Goal: Task Accomplishment & Management: Manage account settings

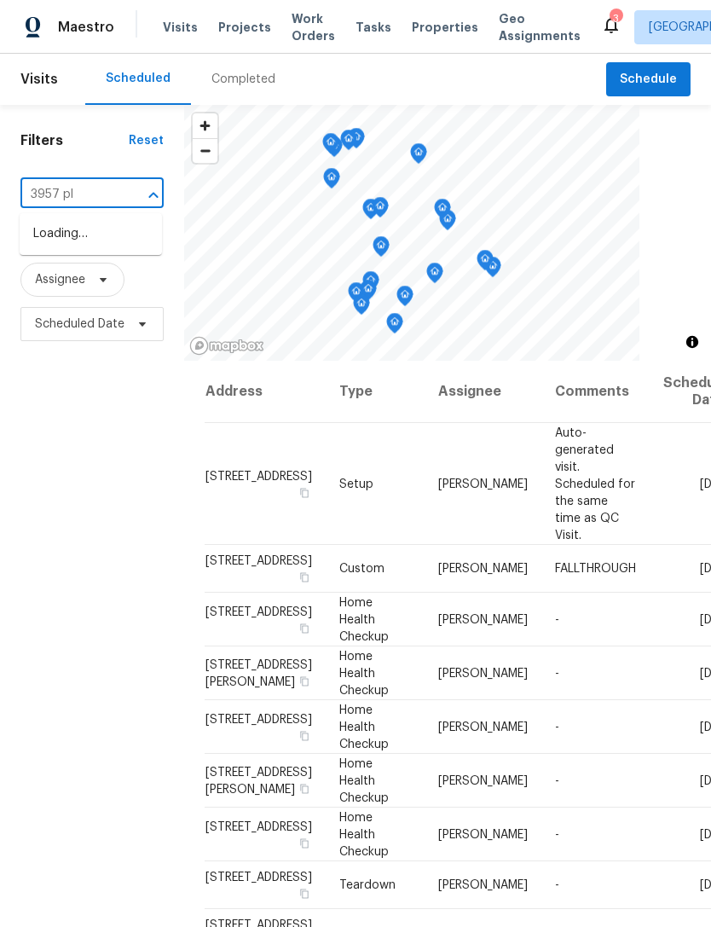
type input "3957 pla"
click at [65, 251] on li "3957 Placita Del Lazo, Las Vegas, NV 89120" at bounding box center [91, 243] width 142 height 46
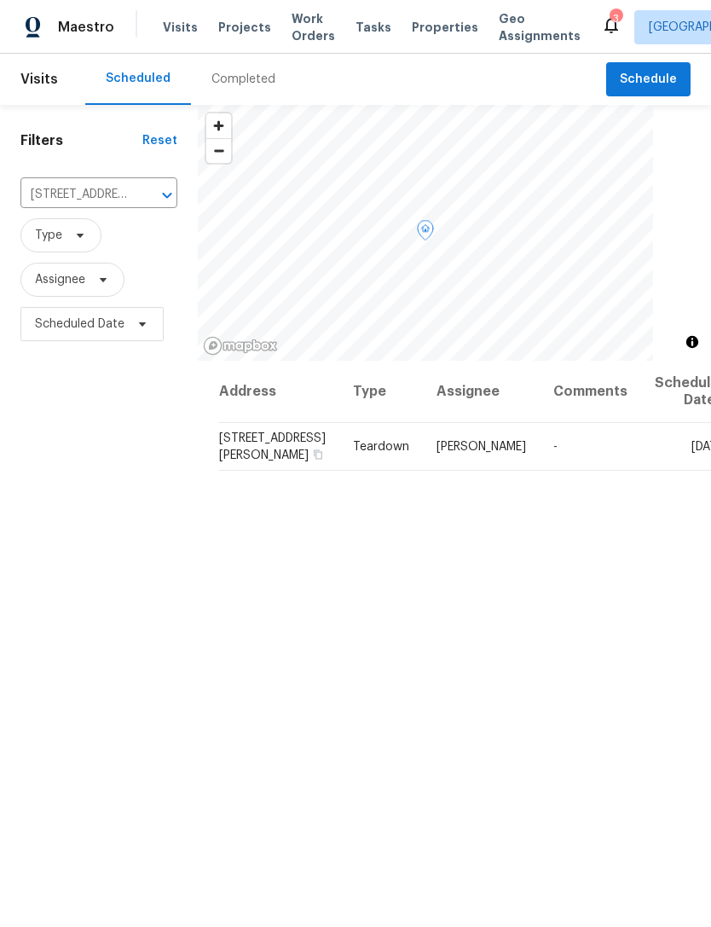
click at [0, 0] on icon at bounding box center [0, 0] width 0 height 0
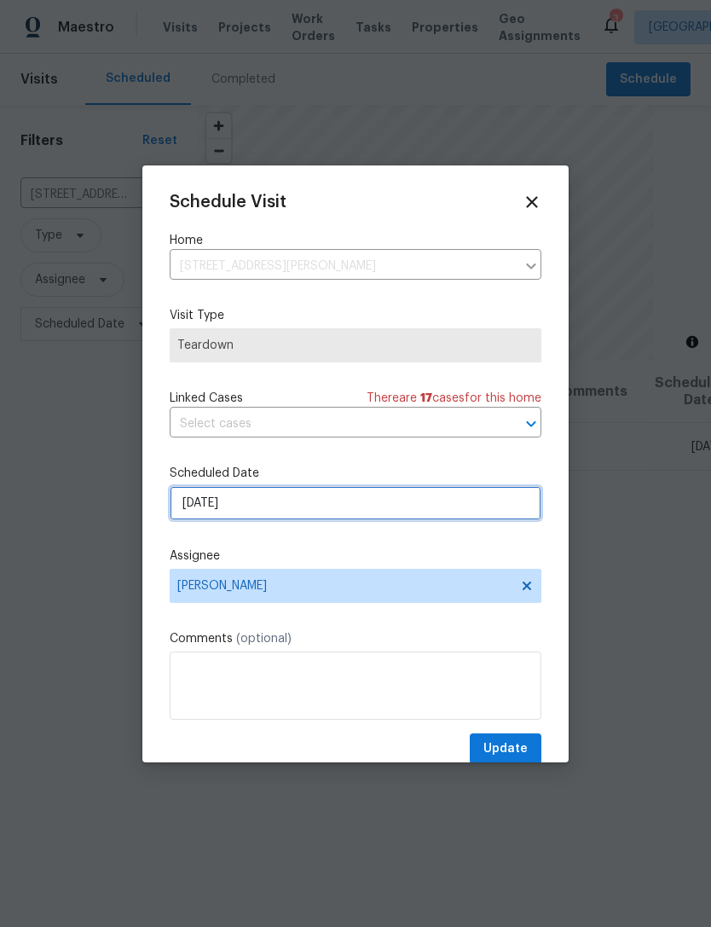
click at [313, 507] on input "8/24/2025" at bounding box center [356, 503] width 372 height 34
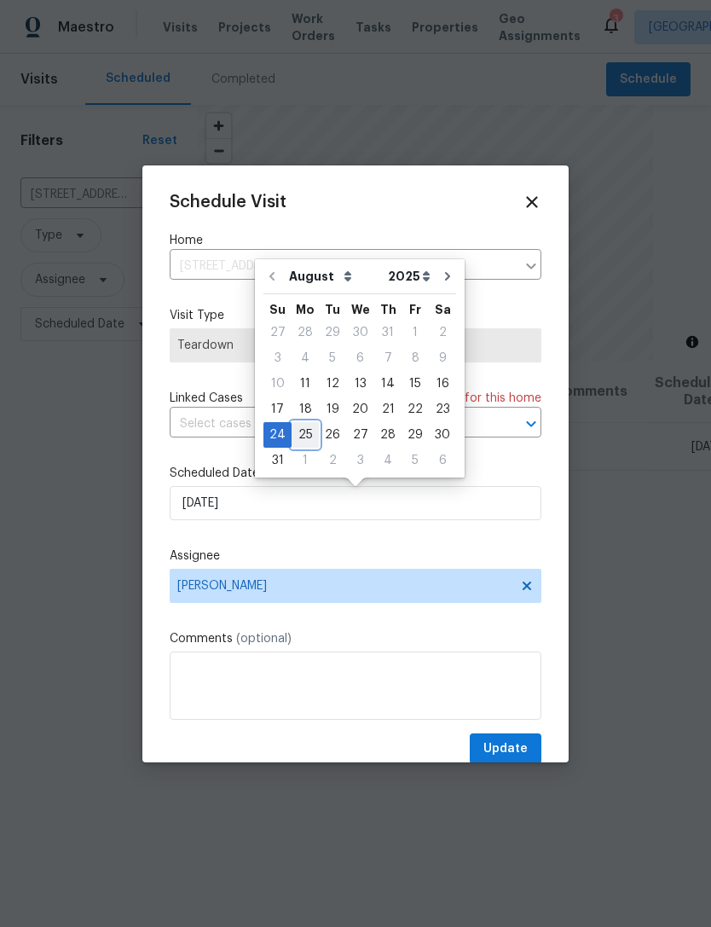
click at [302, 442] on div "25" at bounding box center [305, 435] width 27 height 24
type input "8/25/2025"
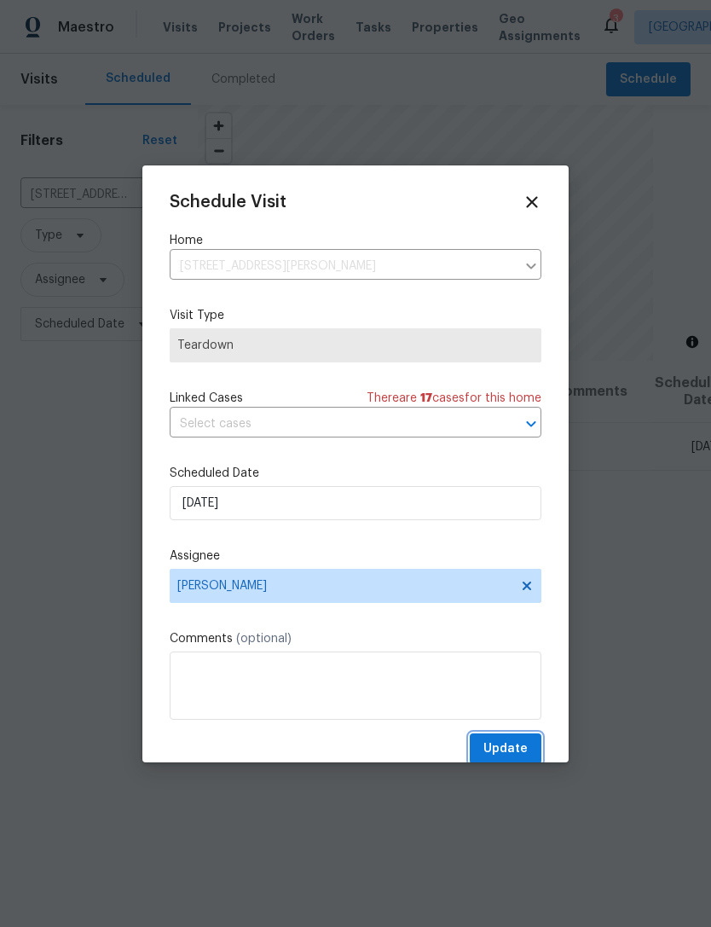
click at [503, 750] on span "Update" at bounding box center [506, 749] width 44 height 21
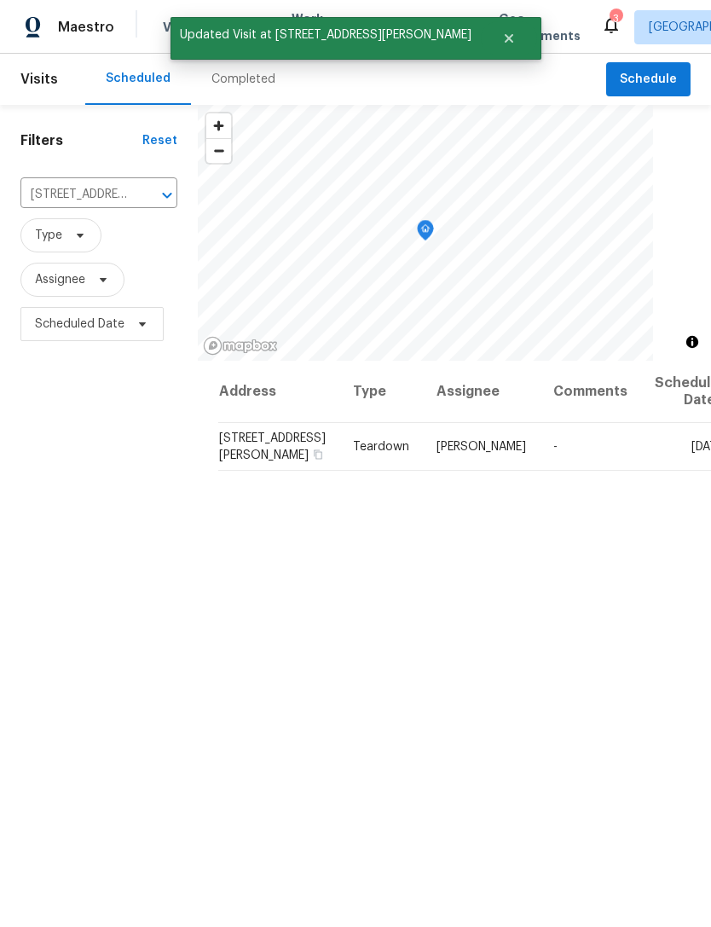
click at [142, 198] on icon "Clear" at bounding box center [144, 195] width 17 height 17
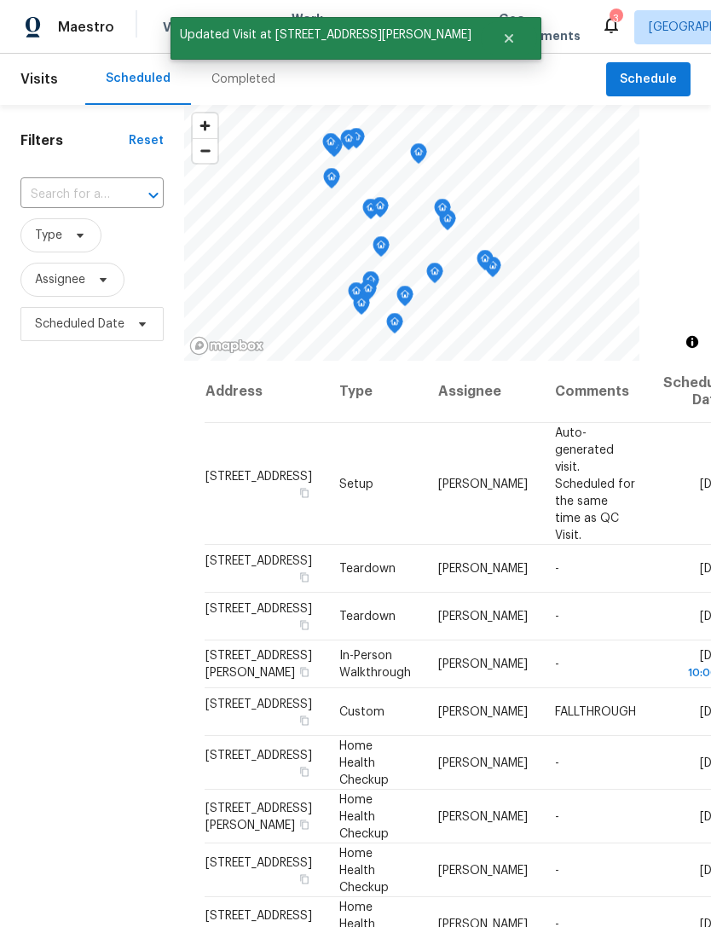
click at [84, 200] on input "text" at bounding box center [68, 195] width 96 height 26
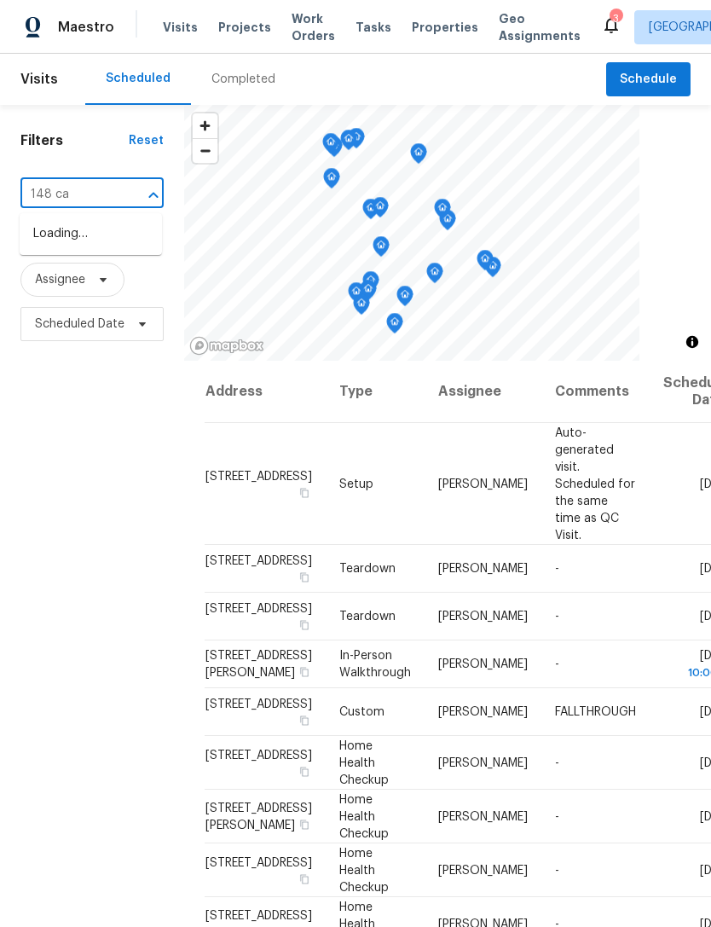
type input "148 cam"
click at [84, 247] on li "148 Campbelltown Ave, Henderson, NV 89015" at bounding box center [91, 243] width 142 height 46
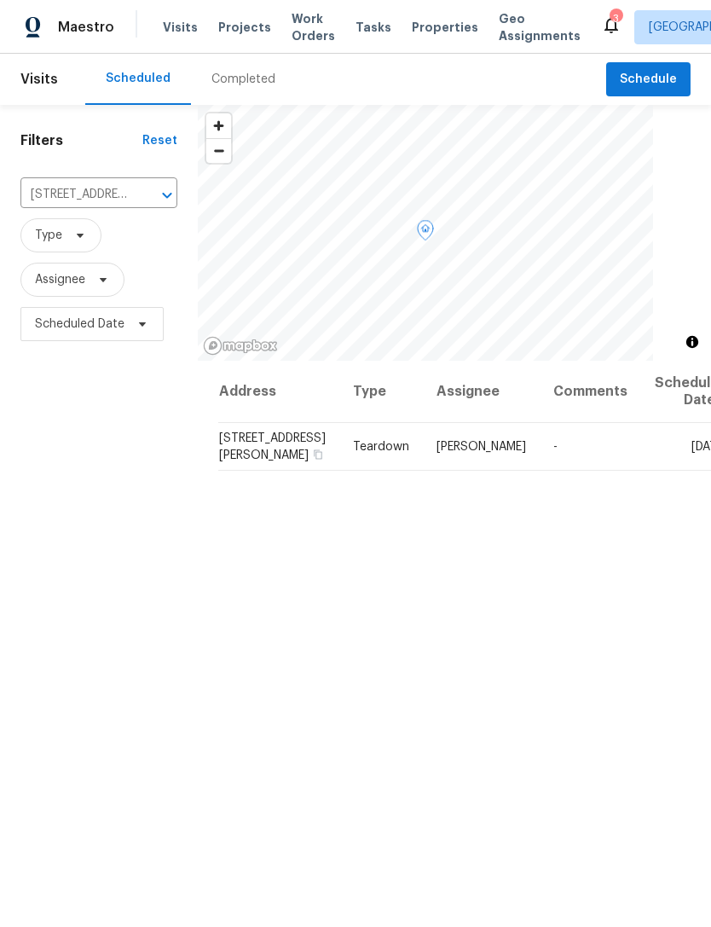
click at [0, 0] on icon at bounding box center [0, 0] width 0 height 0
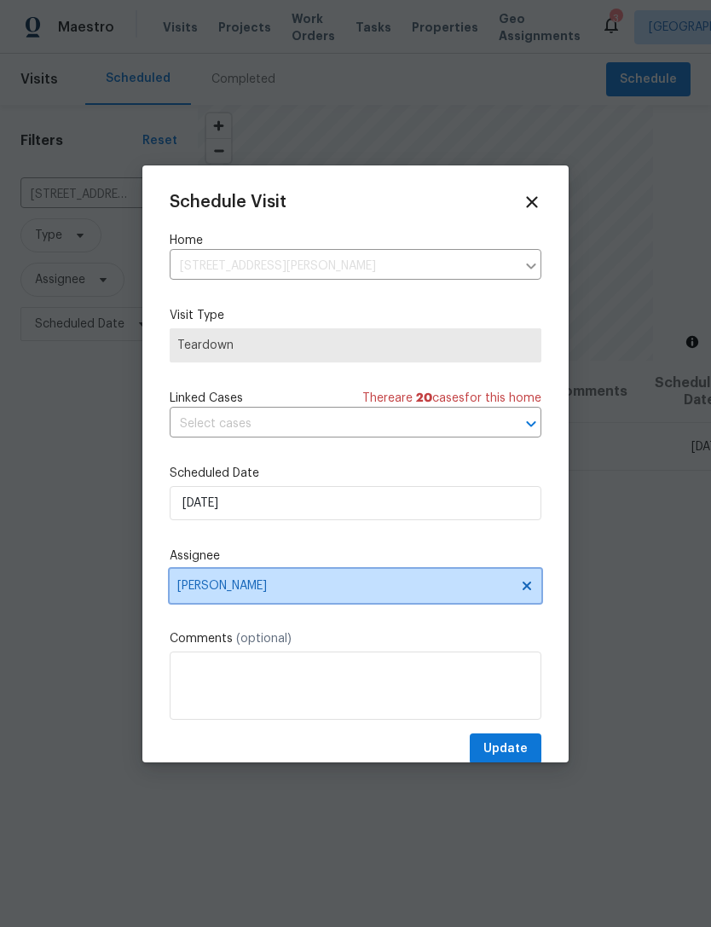
click at [525, 589] on icon at bounding box center [527, 585] width 9 height 9
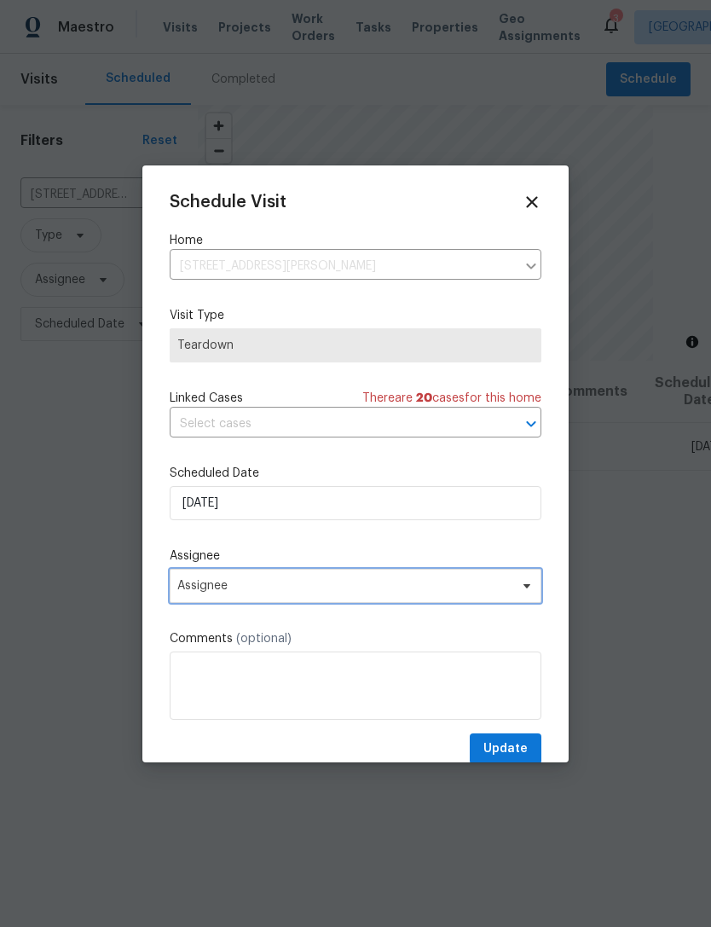
click at [369, 593] on span "Assignee" at bounding box center [344, 586] width 334 height 14
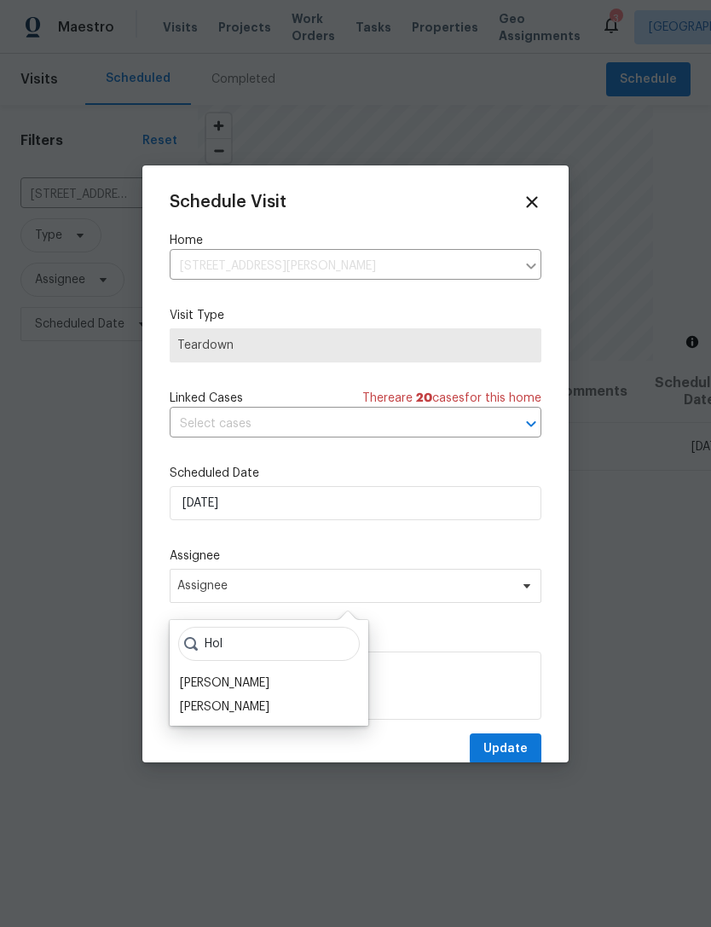
scroll to position [36, 0]
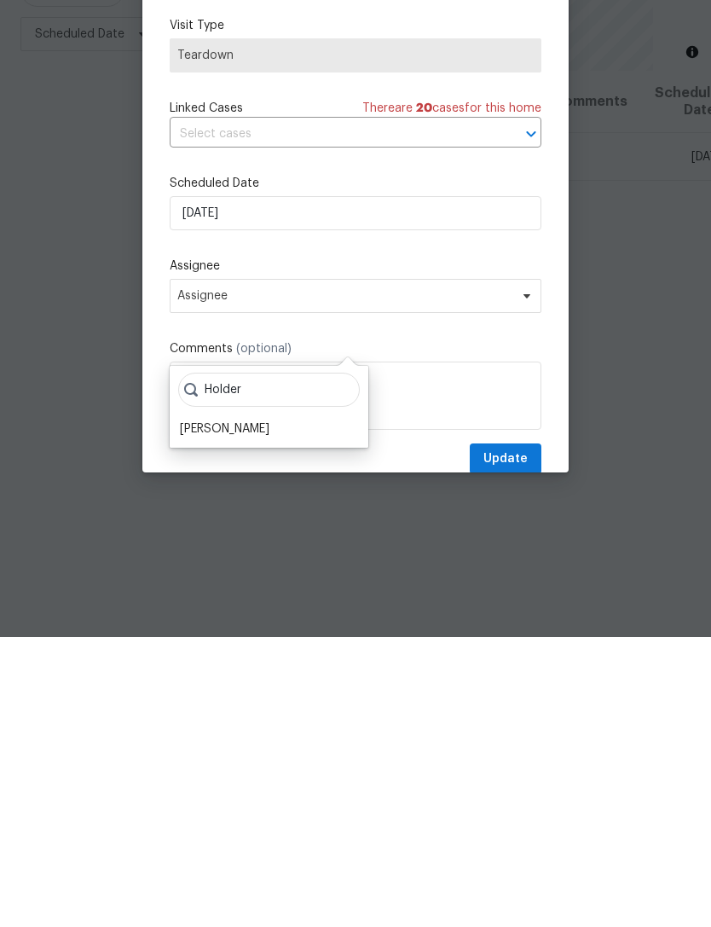
type input "Holder"
click at [251, 711] on div "Nicholas Holderbaum" at bounding box center [225, 719] width 90 height 17
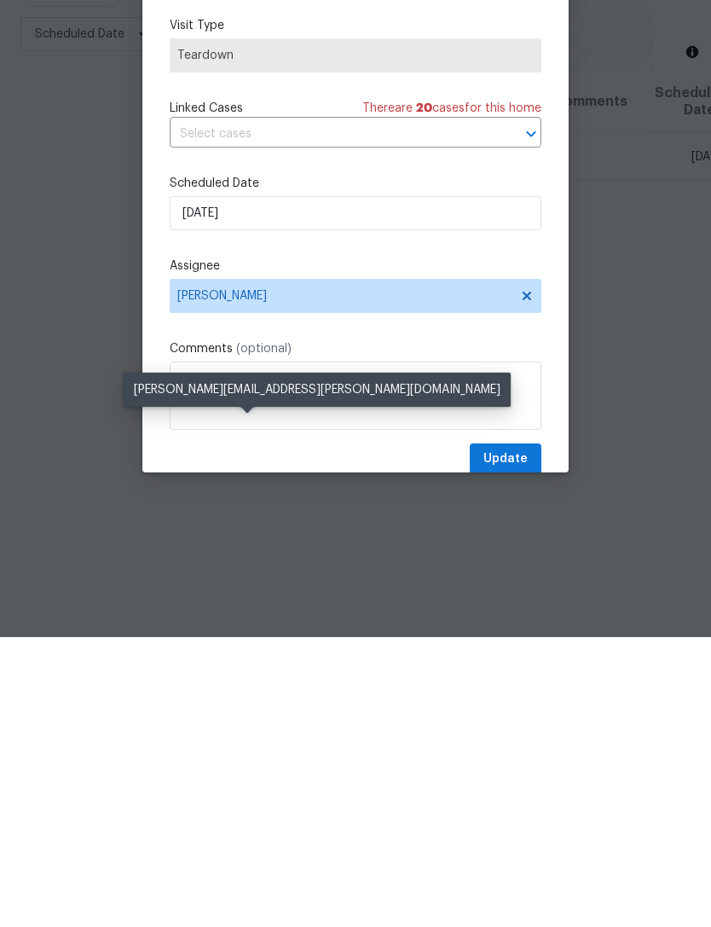
scroll to position [55, 0]
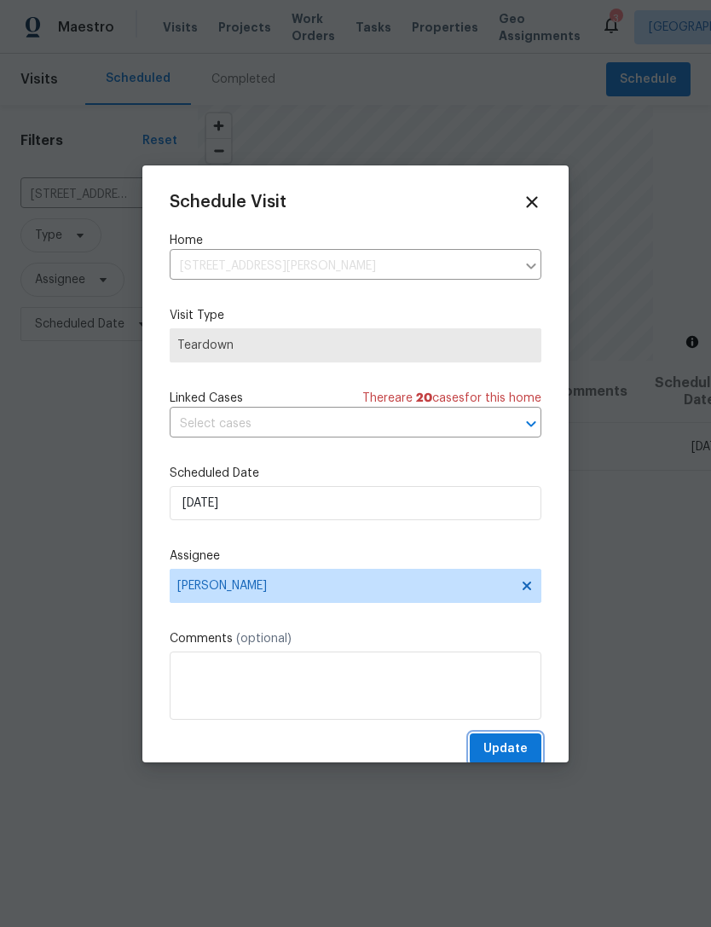
click at [514, 746] on span "Update" at bounding box center [506, 749] width 44 height 21
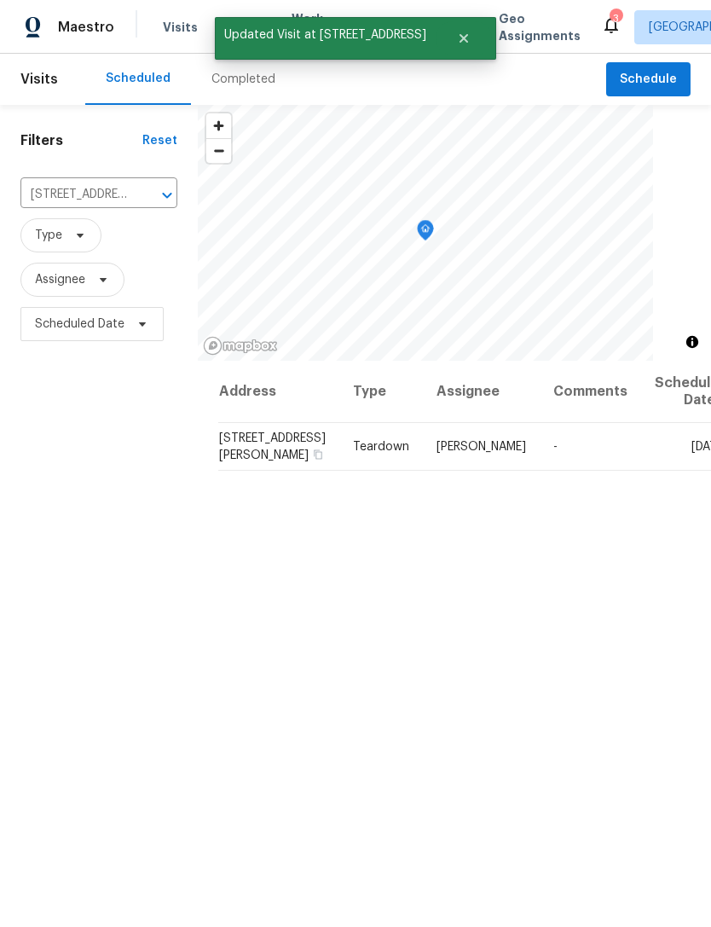
click at [140, 190] on icon "Clear" at bounding box center [145, 195] width 10 height 10
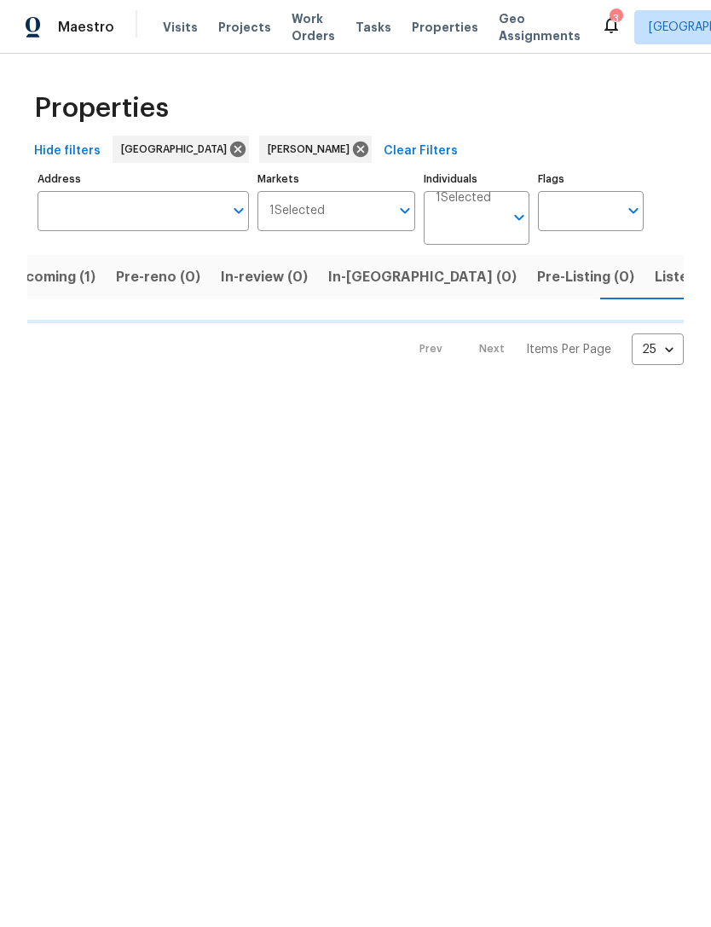
scroll to position [0, 32]
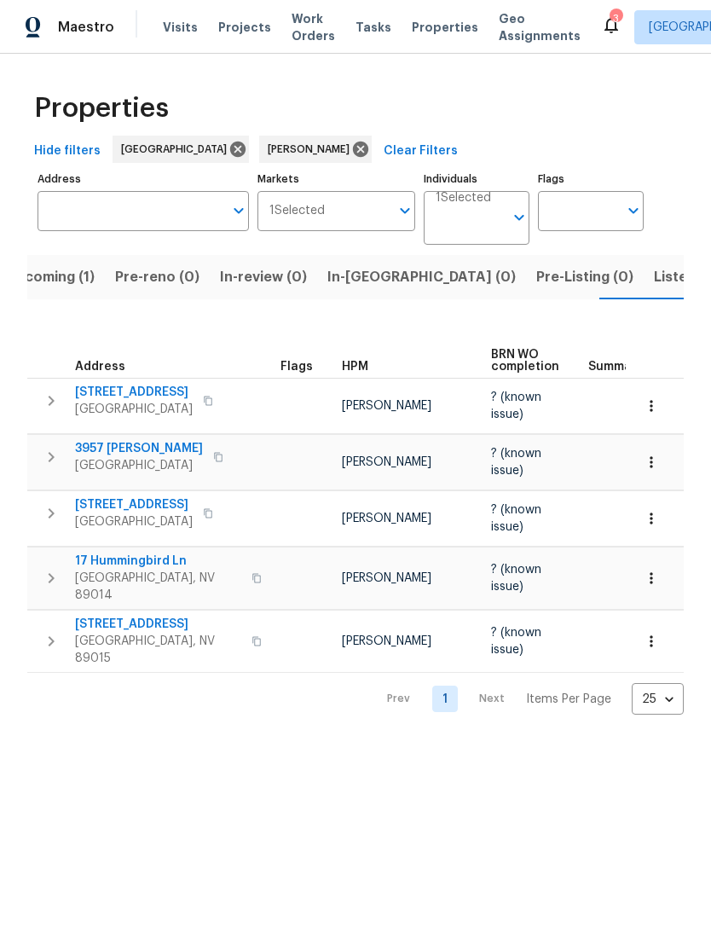
click at [362, 286] on span "In-[GEOGRAPHIC_DATA] (0)" at bounding box center [422, 277] width 189 height 24
